Goal: Navigation & Orientation: Find specific page/section

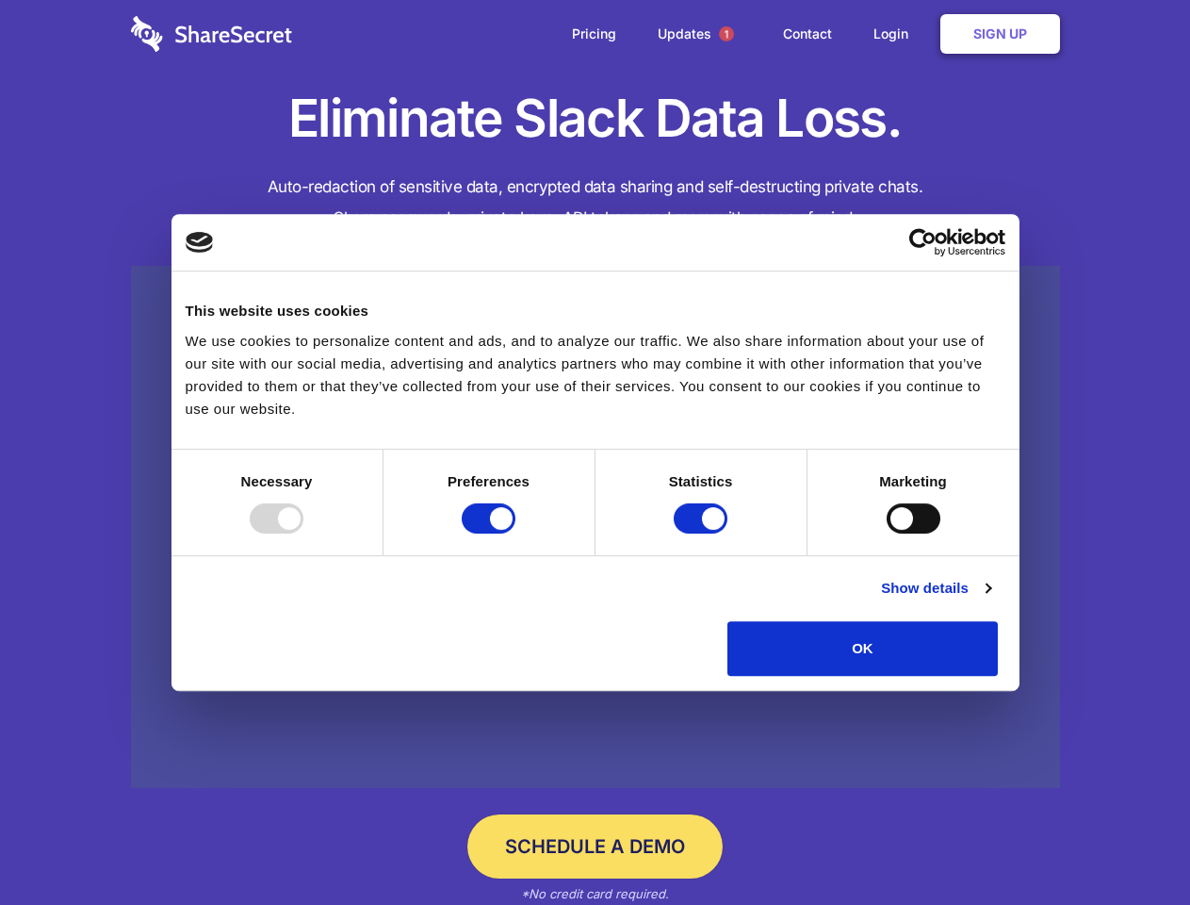
click at [304, 533] on div at bounding box center [277, 518] width 54 height 30
click at [516, 533] on input "Preferences" at bounding box center [489, 518] width 54 height 30
checkbox input "false"
click at [703, 533] on input "Statistics" at bounding box center [701, 518] width 54 height 30
checkbox input "false"
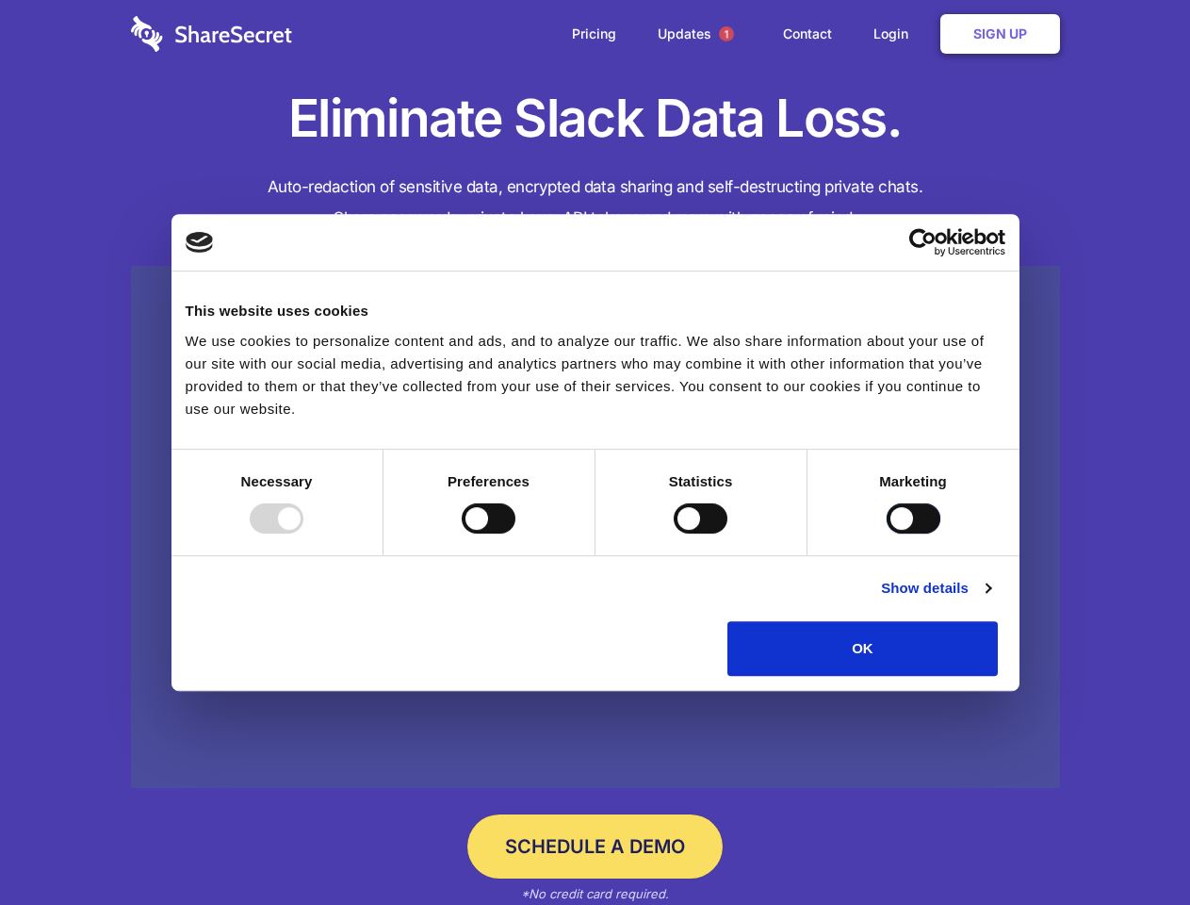
click at [887, 533] on input "Marketing" at bounding box center [914, 518] width 54 height 30
checkbox input "true"
click at [991, 599] on link "Show details" at bounding box center [935, 588] width 109 height 23
click at [0, 0] on div "Necessary 7 Necessary cookies help make a website usable by enabling basic func…" at bounding box center [0, 0] width 0 height 0
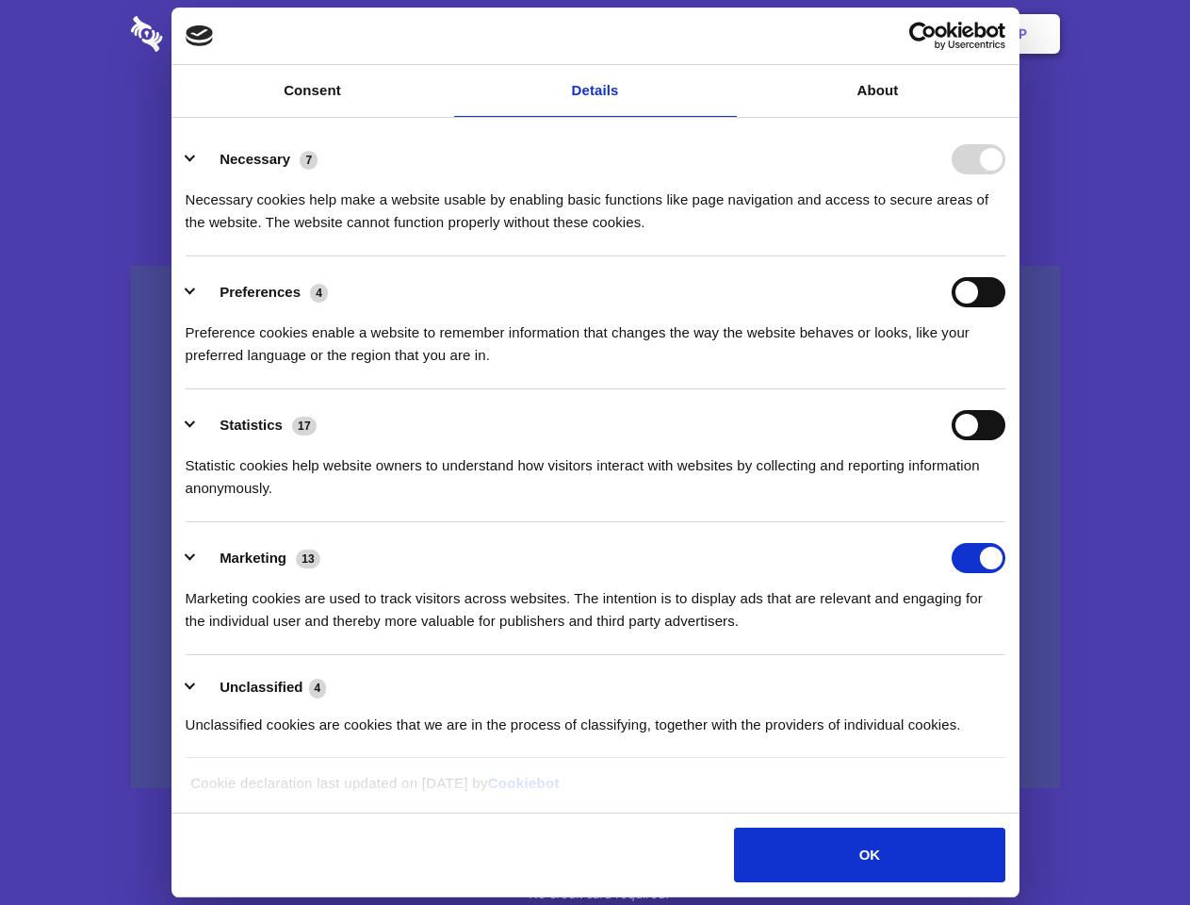
click at [726, 34] on span "1" at bounding box center [726, 33] width 15 height 15
